Goal: Information Seeking & Learning: Learn about a topic

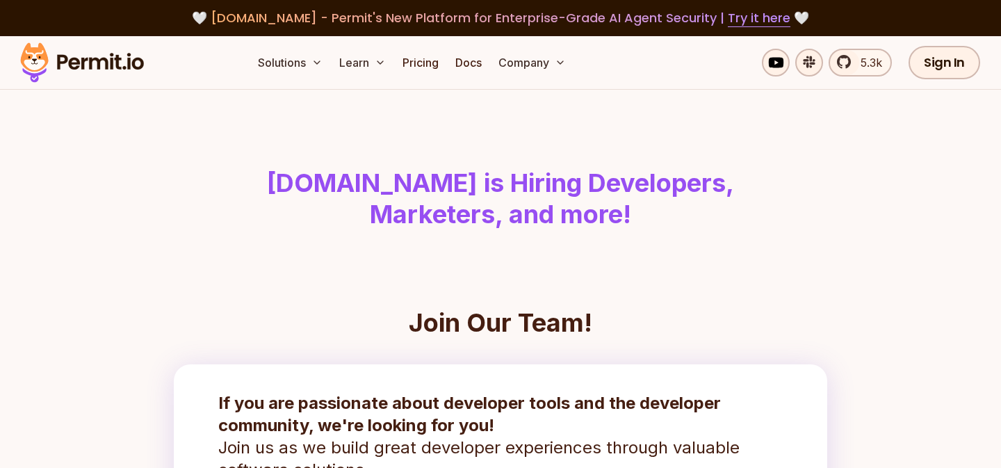
click at [115, 68] on img at bounding box center [82, 62] width 136 height 47
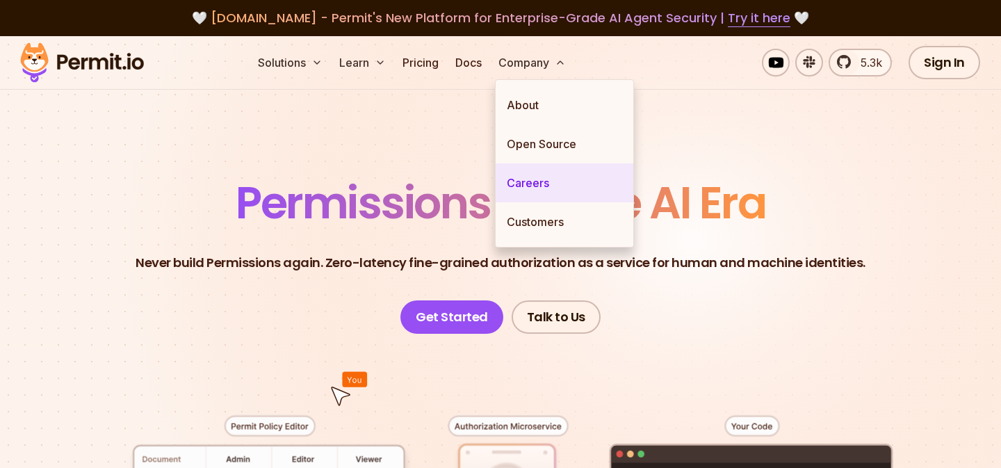
click at [537, 180] on link "Careers" at bounding box center [565, 182] width 138 height 39
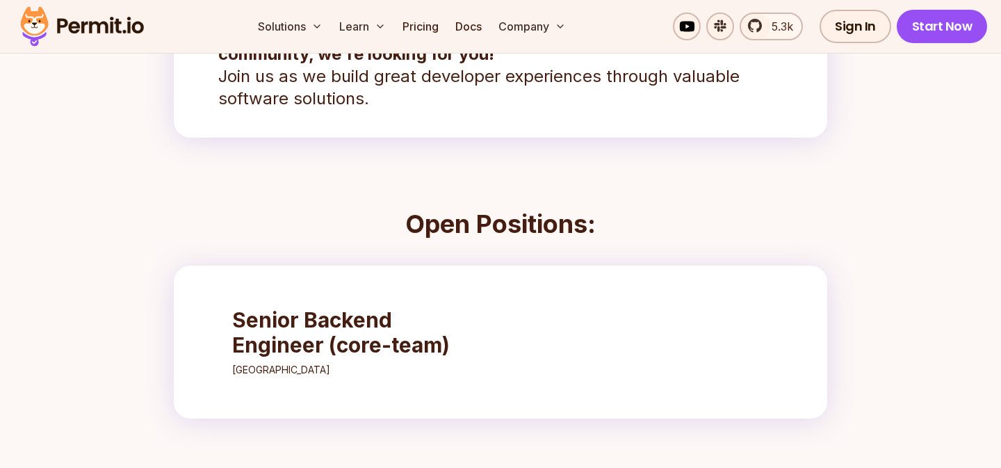
scroll to position [391, 0]
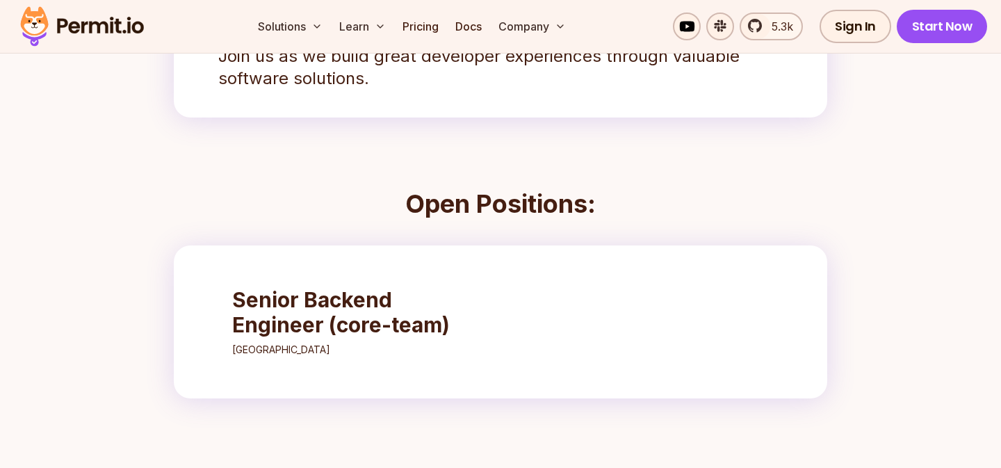
click at [314, 311] on h3 "Senior Backend Engineer (core-team)" at bounding box center [355, 312] width 246 height 50
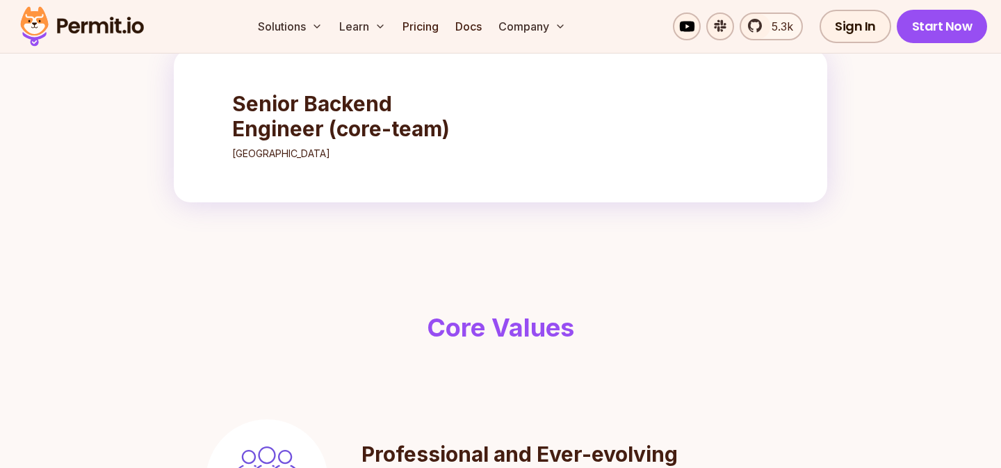
scroll to position [606, 0]
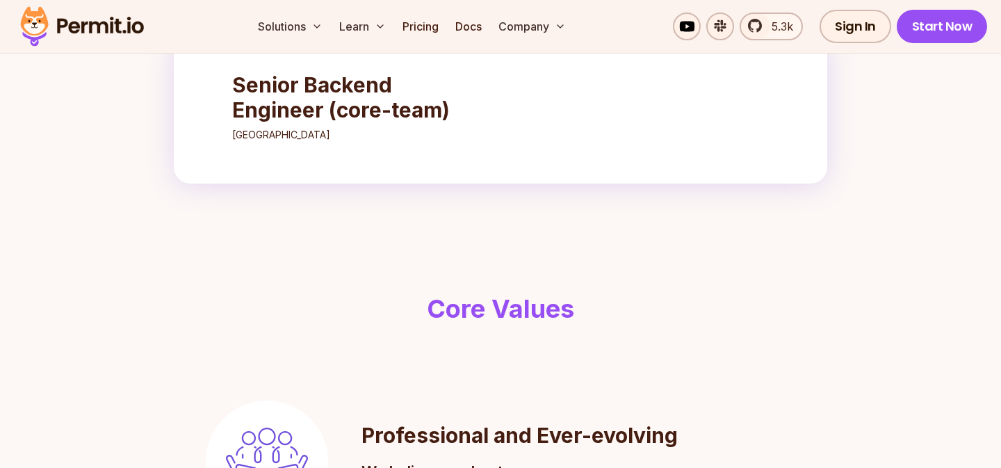
click at [415, 122] on h3 "Senior Backend Engineer (core-team)" at bounding box center [355, 97] width 246 height 50
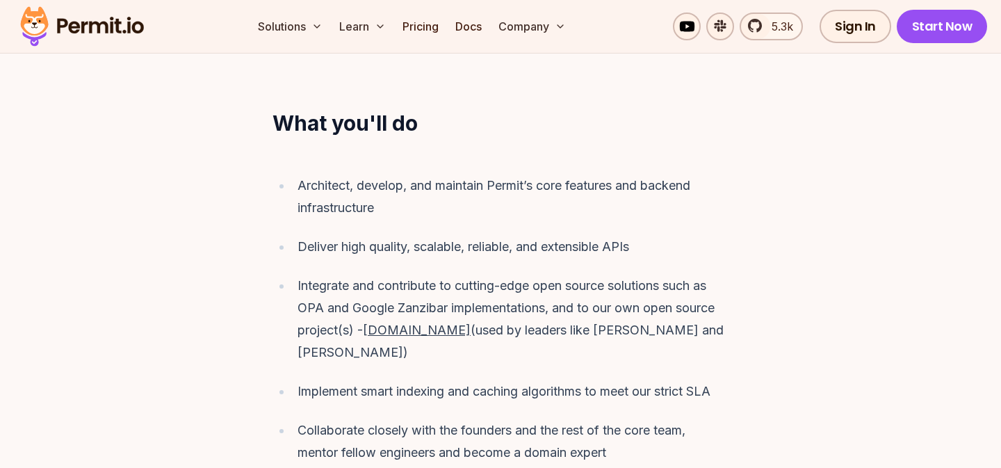
scroll to position [1292, 0]
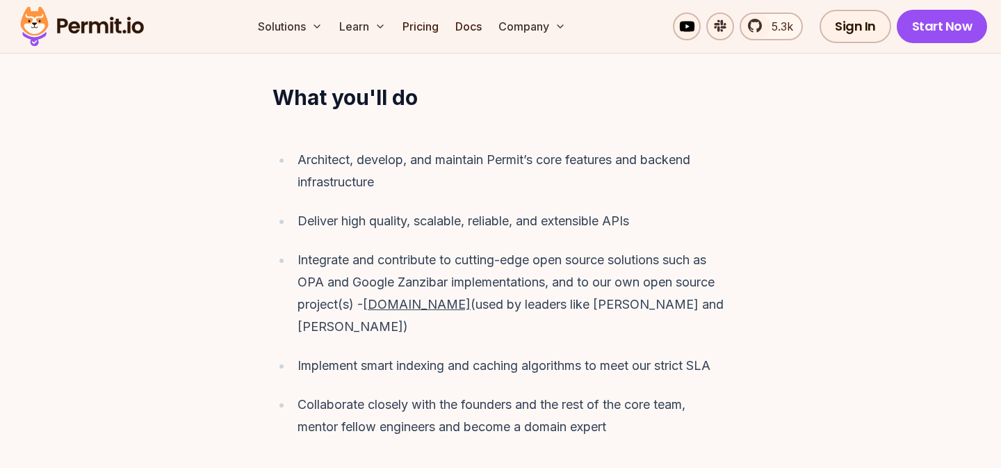
click at [711, 355] on div "Implement smart indexing and caching algorithms to meet our strict SLA" at bounding box center [513, 366] width 431 height 22
click at [716, 222] on ul "Architect, develop, and maintain Permit’s core features and backend infrastruct…" at bounding box center [501, 293] width 456 height 289
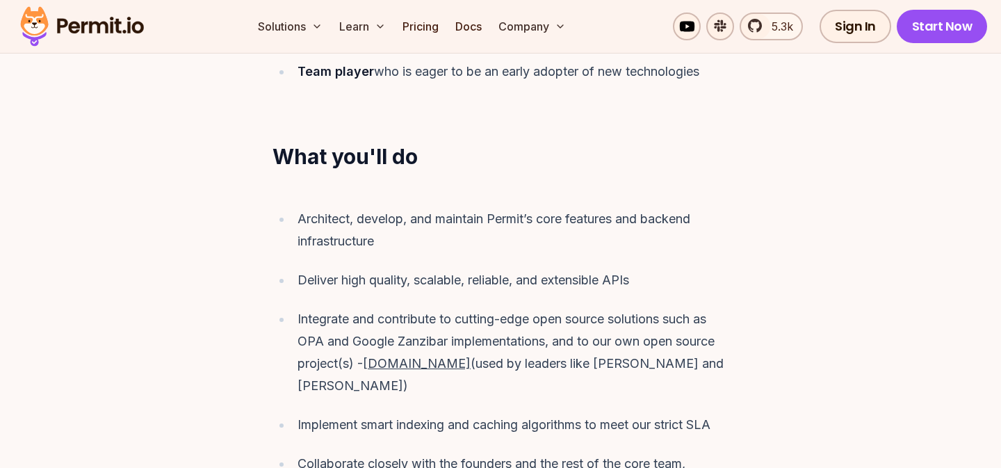
scroll to position [1240, 0]
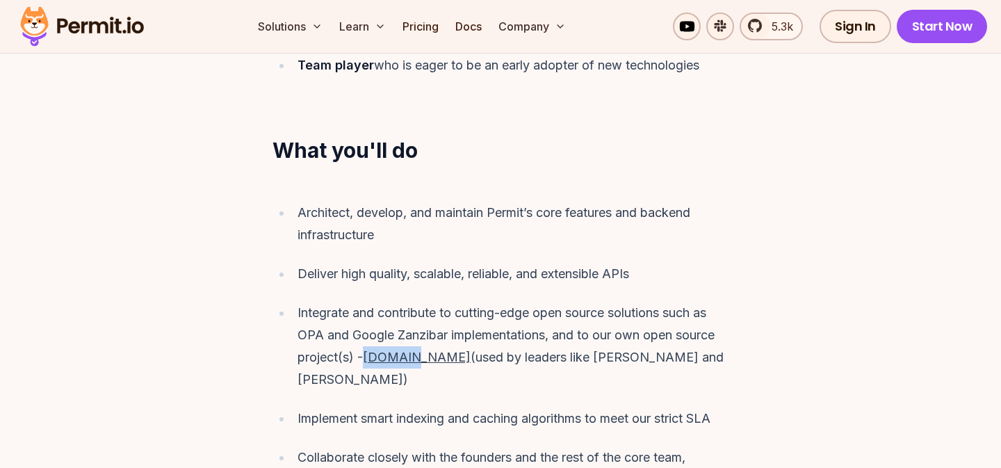
drag, startPoint x: 368, startPoint y: 334, endPoint x: 417, endPoint y: 340, distance: 49.7
click at [417, 340] on div "Integrate and contribute to cutting-edge open source solutions such as OPA and …" at bounding box center [513, 346] width 431 height 89
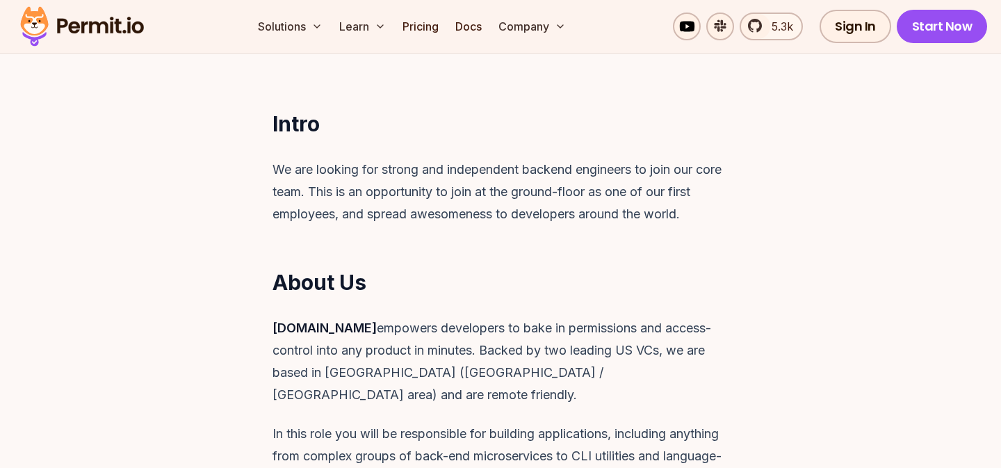
scroll to position [304, 0]
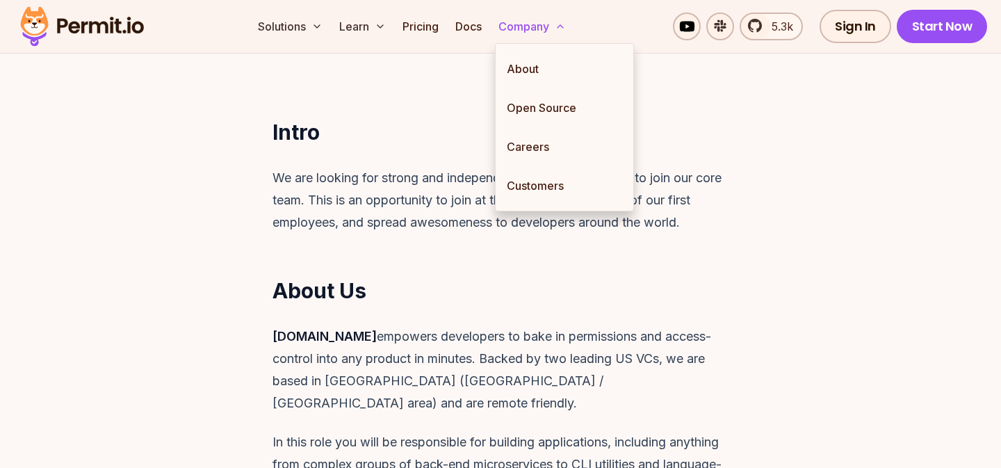
click at [551, 31] on button "Company" at bounding box center [532, 27] width 79 height 28
click at [397, 129] on h2 "Intro" at bounding box center [501, 132] width 534 height 25
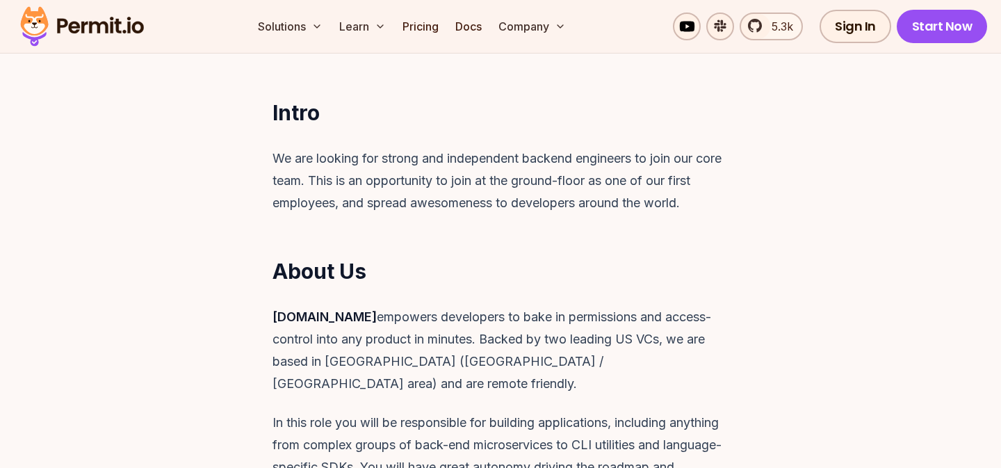
scroll to position [323, 0]
click at [452, 269] on h2 "About Us" at bounding box center [501, 271] width 534 height 25
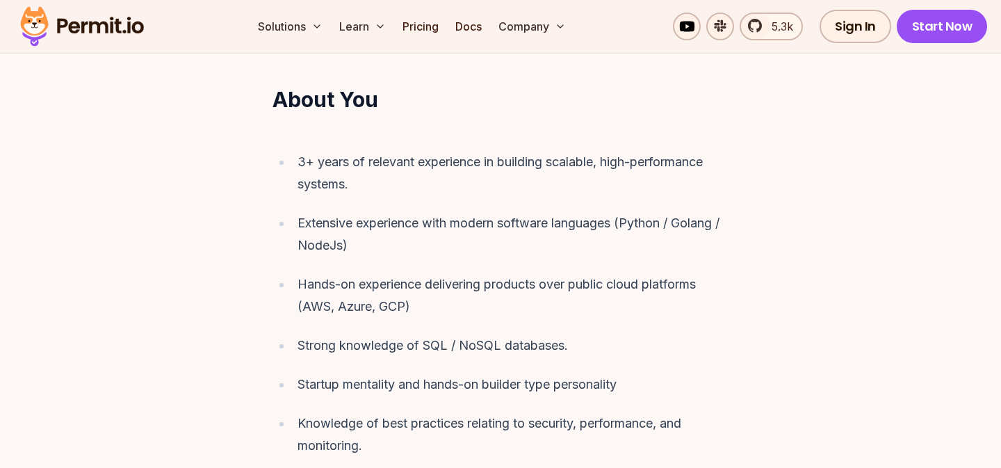
scroll to position [764, 0]
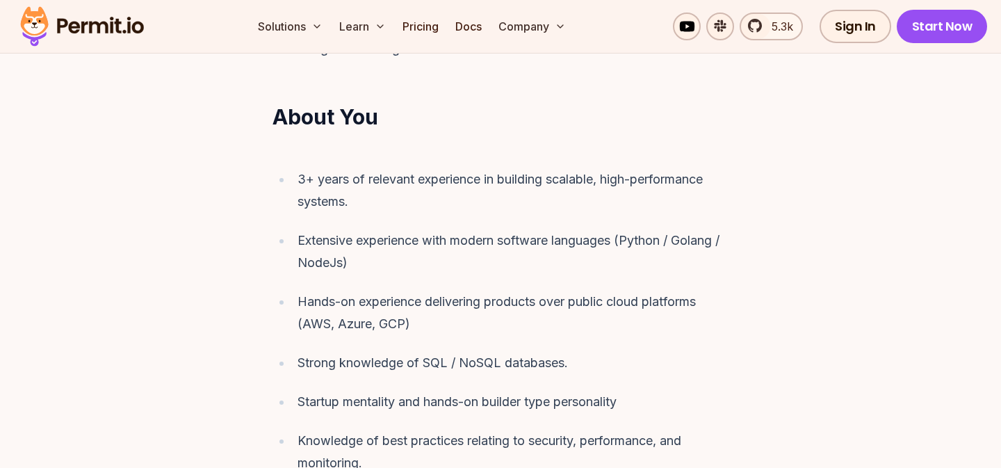
click at [687, 352] on ul "3+ years of relevant experience in building scalable, high-performance systems.…" at bounding box center [501, 360] width 456 height 384
